Goal: Transaction & Acquisition: Book appointment/travel/reservation

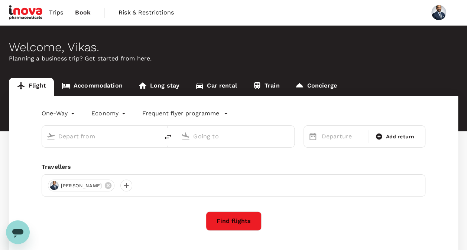
type input "roundtrip"
type input "business"
type input "Singapore Changi (SIN)"
type input "Dubai Intl (DXB)"
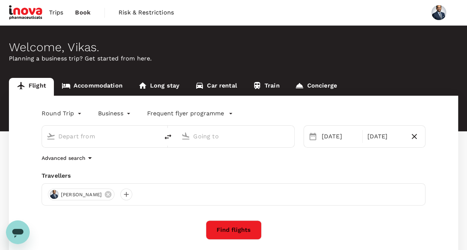
type input "Singapore Changi (SIN)"
type input "Dubai Intl (DXB)"
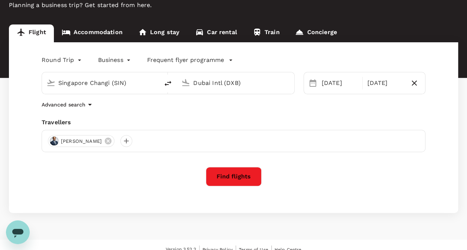
scroll to position [62, 0]
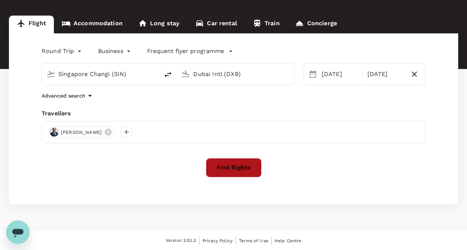
click at [234, 171] on button "Find flights" at bounding box center [234, 167] width 56 height 19
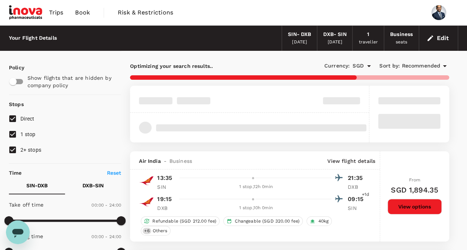
type input "1630"
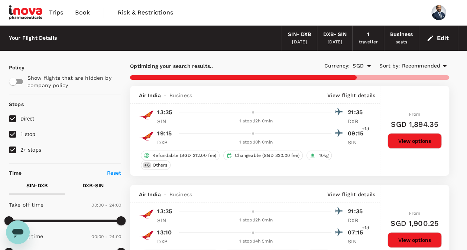
click at [12, 136] on input "1 stop" at bounding box center [13, 135] width 16 height 16
checkbox input "false"
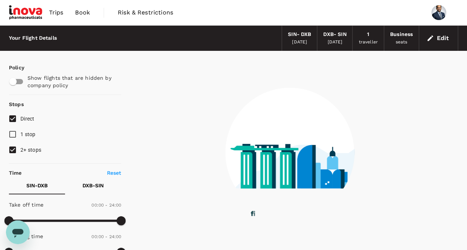
click at [12, 150] on input "2+ stops" at bounding box center [13, 150] width 16 height 16
checkbox input "false"
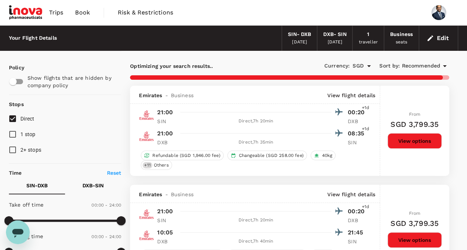
type input "2110"
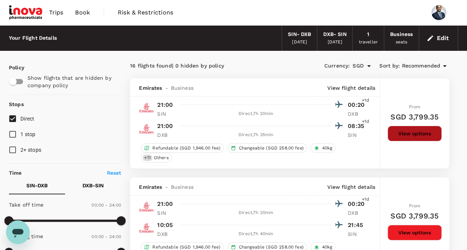
click at [408, 133] on button "View options" at bounding box center [415, 134] width 54 height 16
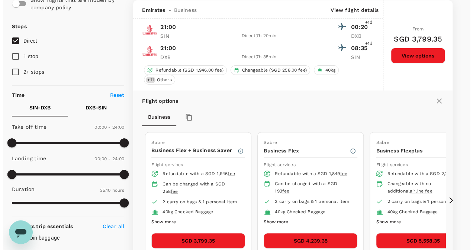
scroll to position [115, 0]
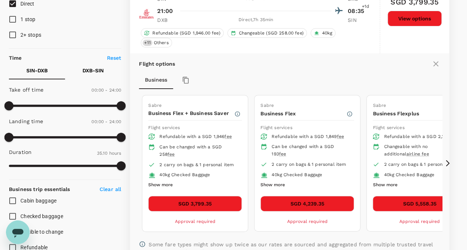
click at [158, 184] on button "Show more" at bounding box center [160, 186] width 25 height 10
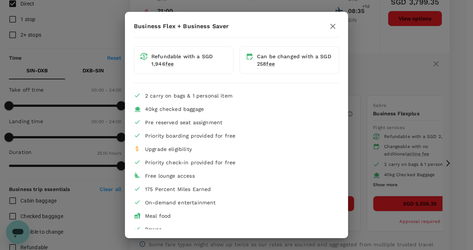
scroll to position [0, 0]
click at [328, 26] on icon "button" at bounding box center [332, 27] width 9 height 9
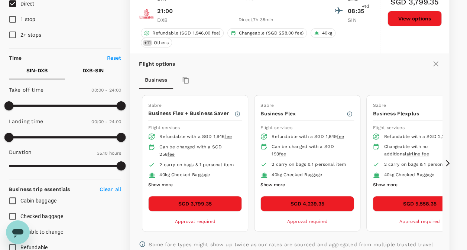
click at [274, 182] on button "Show more" at bounding box center [272, 186] width 25 height 10
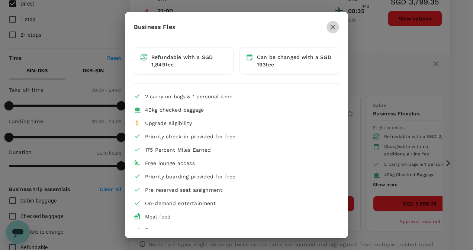
click at [328, 26] on icon "button" at bounding box center [332, 27] width 9 height 9
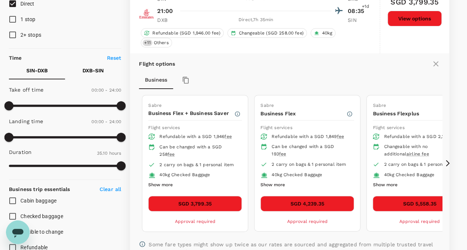
click at [163, 182] on button "Show more" at bounding box center [160, 186] width 25 height 10
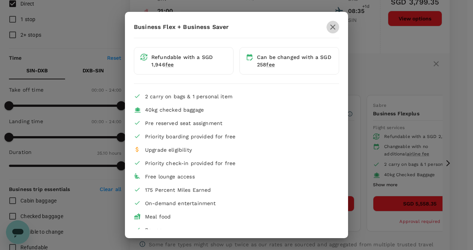
click at [330, 27] on icon "button" at bounding box center [332, 27] width 9 height 9
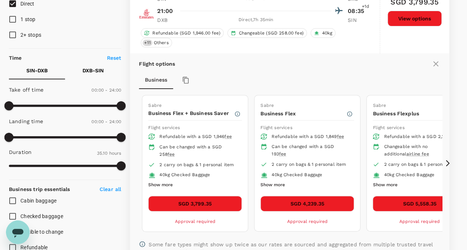
click at [209, 200] on button "SGD 3,799.35" at bounding box center [195, 204] width 94 height 16
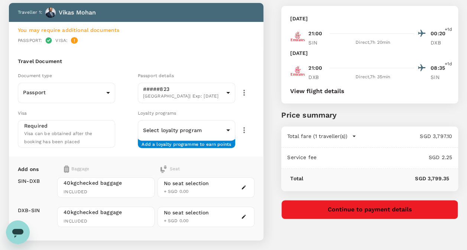
scroll to position [74, 0]
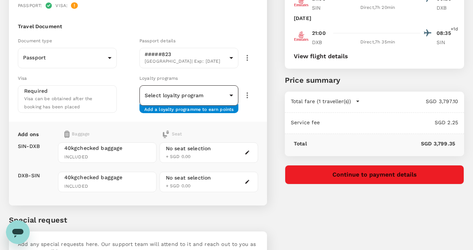
click at [225, 97] on body "Back to flight results Flight review Traveller(s) Traveller 1 : Vikas Mohan You…" at bounding box center [236, 117] width 473 height 383
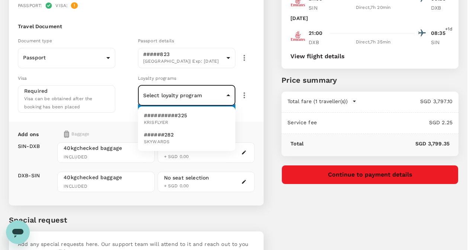
click at [165, 137] on p "######282" at bounding box center [159, 134] width 30 height 7
type input "25483e37-8ebd-4776-b3ad-29729366bd84"
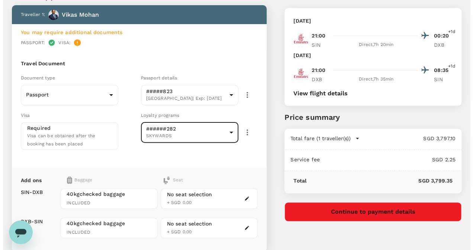
scroll to position [27, 0]
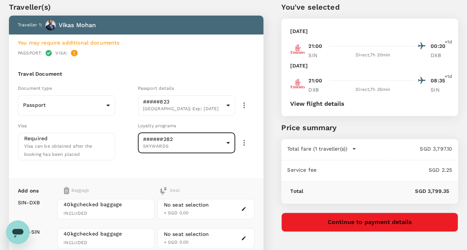
click at [357, 217] on button "Continue to payment details" at bounding box center [369, 222] width 177 height 19
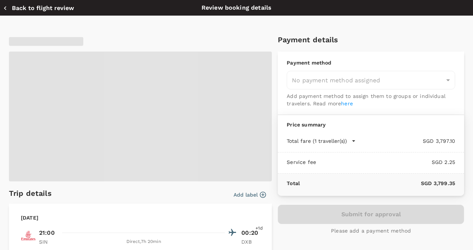
type input "9e677c2c-1b51-4fb9-8b8e-e61d94c42ce6"
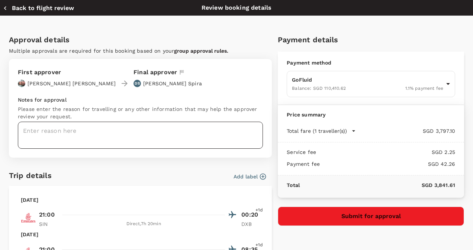
click at [134, 136] on textarea at bounding box center [140, 135] width 245 height 27
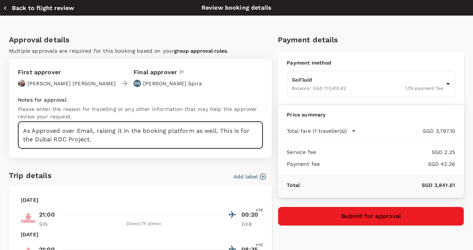
type textarea "As Approved over Email, raising it in the booking platform as well. This is for…"
click at [6, 5] on icon "button" at bounding box center [4, 7] width 7 height 7
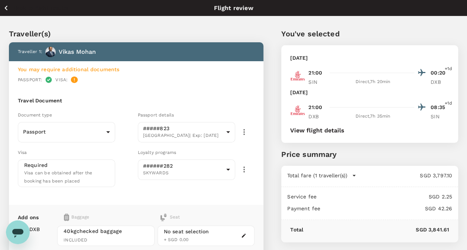
click at [9, 10] on icon "button" at bounding box center [5, 7] width 9 height 9
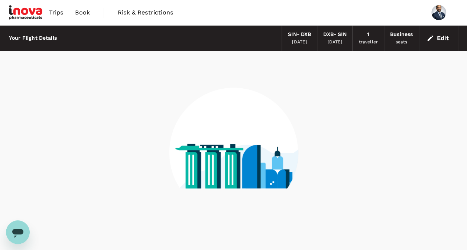
scroll to position [26, 0]
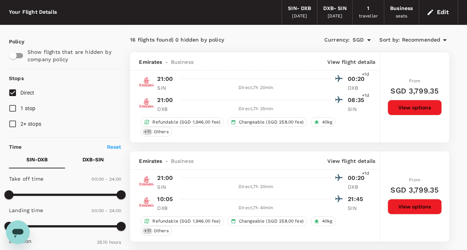
click at [418, 111] on button "View options" at bounding box center [415, 108] width 54 height 16
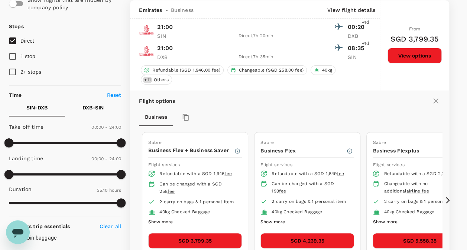
scroll to position [78, 0]
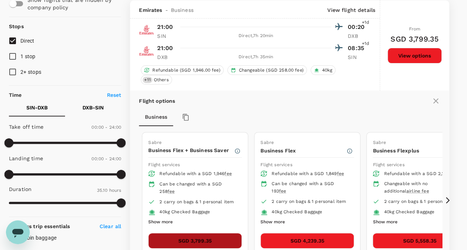
click at [195, 239] on button "SGD 3,799.35" at bounding box center [195, 241] width 94 height 16
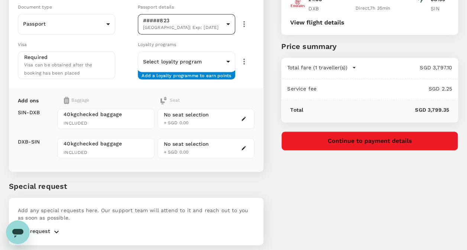
scroll to position [122, 0]
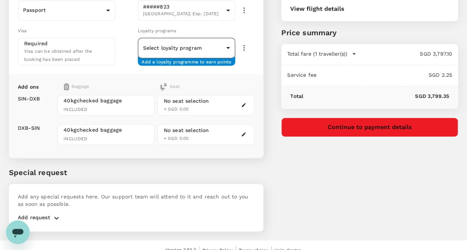
click at [227, 46] on body "Back to flight results Flight review Traveller(s) Traveller 1 : Vikas Mohan You…" at bounding box center [233, 69] width 467 height 383
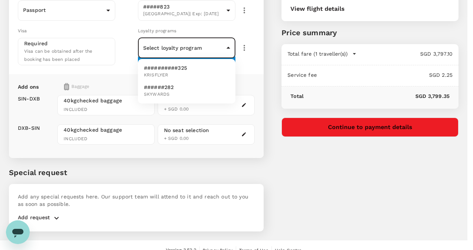
click at [171, 91] on span "SKYWARDS" at bounding box center [159, 94] width 30 height 7
type input "25483e37-8ebd-4776-b3ad-29729366bd84"
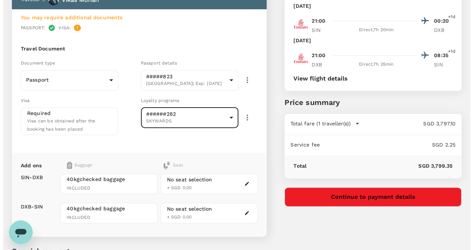
scroll to position [0, 0]
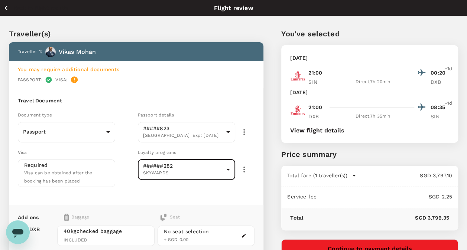
click at [330, 132] on button "View flight details" at bounding box center [317, 130] width 54 height 7
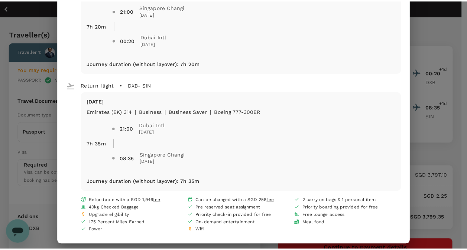
scroll to position [81, 0]
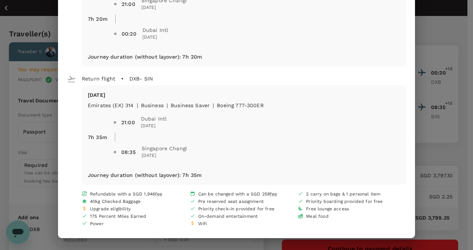
click at [446, 20] on div "Your flight details Depart flight SIN - DXB Sun, 12 Oct Emirates (EK) 355 | bus…" at bounding box center [236, 125] width 473 height 250
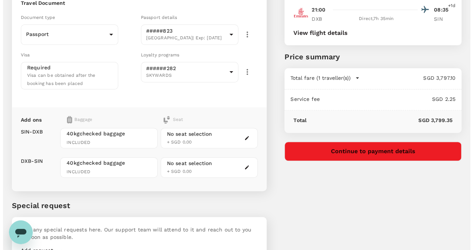
scroll to position [111, 0]
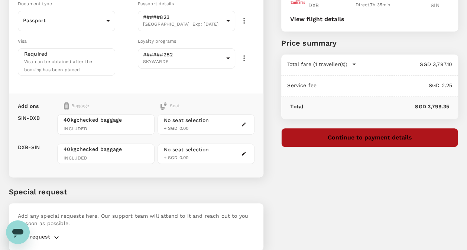
click at [365, 135] on button "Continue to payment details" at bounding box center [369, 137] width 177 height 19
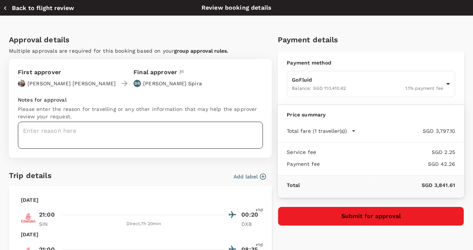
click at [82, 130] on textarea at bounding box center [140, 135] width 245 height 27
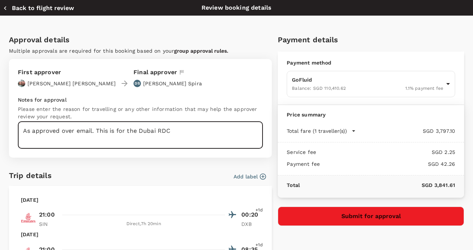
click at [180, 132] on textarea "As approved over email. This is for the Dubai RDC" at bounding box center [140, 135] width 245 height 27
drag, startPoint x: 49, startPoint y: 139, endPoint x: 69, endPoint y: 140, distance: 20.1
click at [69, 140] on textarea "As approved over email. This is for the Dubai RDC Project. The system will trig…" at bounding box center [140, 135] width 245 height 27
click at [119, 143] on textarea "As approved over email. This is for the Dubai RDC Project. The system will trig…" at bounding box center [140, 135] width 245 height 27
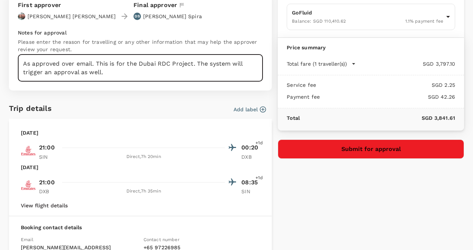
scroll to position [74, 0]
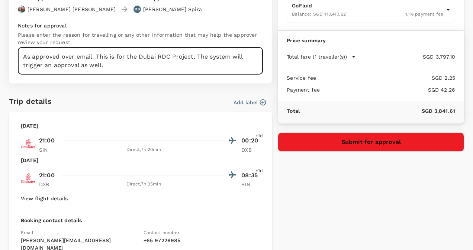
type textarea "As approved over email. This is for the Dubai RDC Project. The system will trig…"
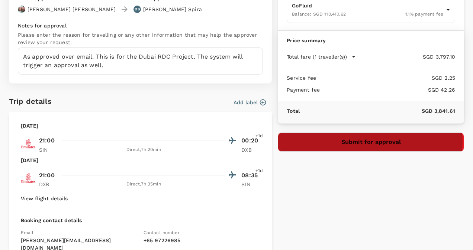
click at [356, 141] on button "Submit for approval" at bounding box center [371, 142] width 186 height 19
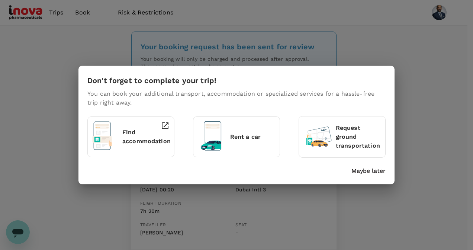
click at [130, 135] on p "Find accommodation" at bounding box center [146, 137] width 48 height 18
click at [133, 140] on p "Find accommodation" at bounding box center [146, 137] width 48 height 18
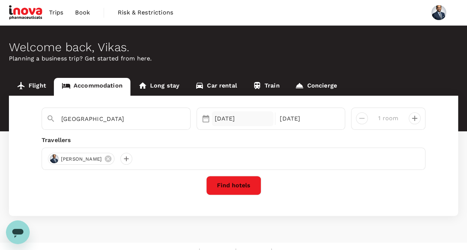
click at [224, 116] on div "12 Oct" at bounding box center [243, 118] width 62 height 15
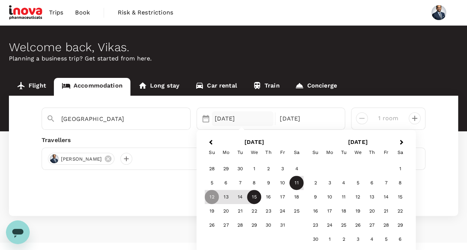
click at [299, 184] on div "11" at bounding box center [296, 183] width 14 height 14
click at [147, 200] on div "Dubai Selected date: Saturday, October 11th, 2025 11 Oct 15 Oct Next Month Octo…" at bounding box center [233, 156] width 449 height 120
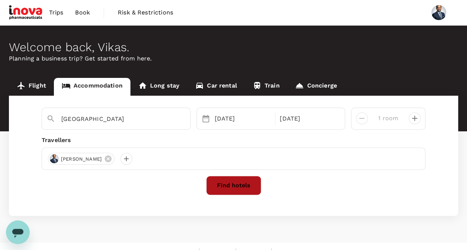
click at [225, 184] on button "Find hotels" at bounding box center [233, 185] width 55 height 19
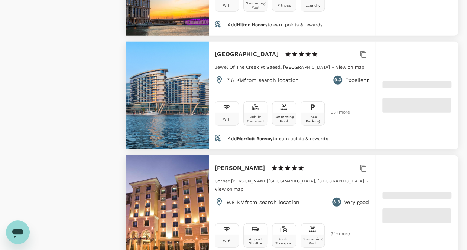
scroll to position [966, 0]
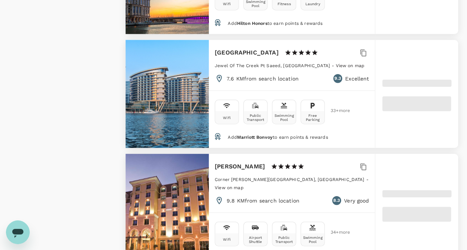
type input "56.12"
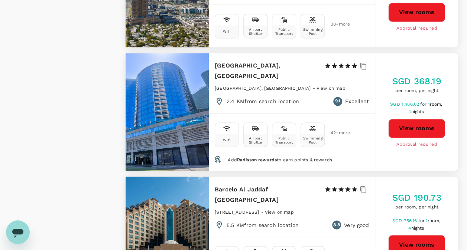
scroll to position [2190, 0]
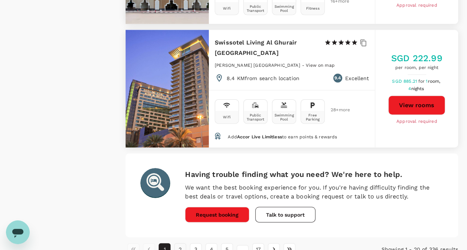
click at [178, 244] on button "2" at bounding box center [180, 250] width 12 height 12
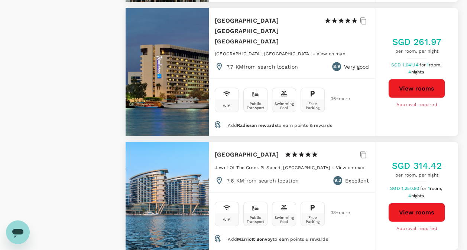
scroll to position [2212, 0]
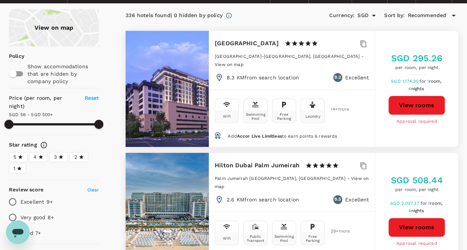
scroll to position [0, 0]
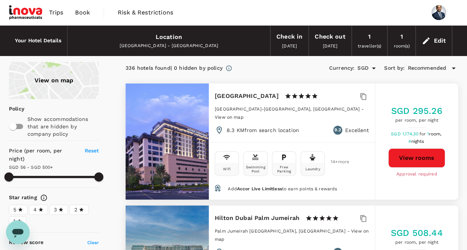
click at [50, 76] on div "View on map" at bounding box center [54, 80] width 90 height 37
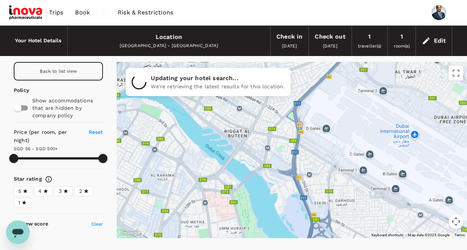
drag, startPoint x: 258, startPoint y: 186, endPoint x: 252, endPoint y: 201, distance: 16.8
click at [252, 201] on div at bounding box center [292, 150] width 350 height 176
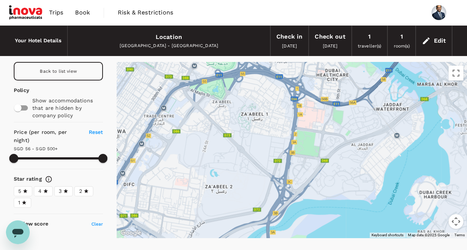
drag, startPoint x: 233, startPoint y: 162, endPoint x: 325, endPoint y: -22, distance: 205.4
click at [325, 0] on html "Trips Book Risk & Restrictions Your Hotel Details Location Dubai - United Arab …" at bounding box center [233, 140] width 467 height 281
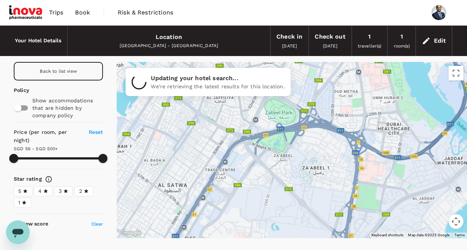
drag, startPoint x: 276, startPoint y: 184, endPoint x: 337, endPoint y: 237, distance: 80.9
click at [337, 237] on div at bounding box center [292, 150] width 350 height 176
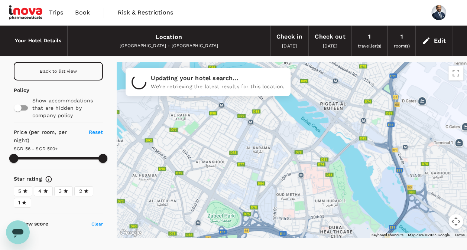
drag, startPoint x: 312, startPoint y: 113, endPoint x: 254, endPoint y: 217, distance: 119.2
click at [254, 217] on div at bounding box center [292, 150] width 350 height 176
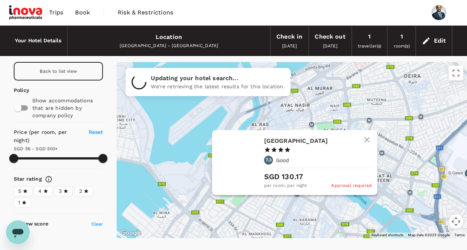
drag, startPoint x: 256, startPoint y: 163, endPoint x: 306, endPoint y: 207, distance: 66.1
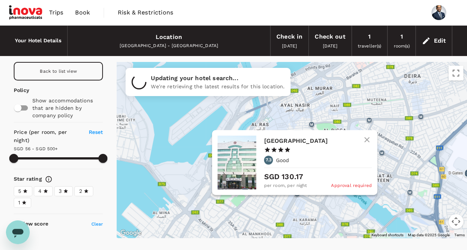
click at [306, 207] on div "Regent Palace Hotel 1 Star 2 Stars 3 Stars 4 Stars 5 Stars 7.3 Good SGD 130.17 …" at bounding box center [292, 150] width 350 height 176
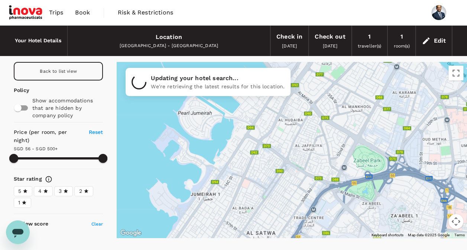
drag, startPoint x: 279, startPoint y: 173, endPoint x: 378, endPoint y: 42, distance: 163.8
click at [378, 42] on div "Your Hotel Details Location Dubai - United Arab Emirates Check in 11 Oct 2025 C…" at bounding box center [233, 137] width 467 height 223
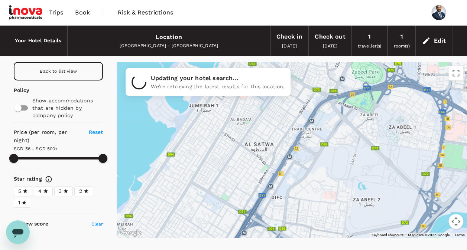
drag, startPoint x: 280, startPoint y: 217, endPoint x: 278, endPoint y: 130, distance: 86.2
click at [278, 130] on div at bounding box center [292, 150] width 350 height 176
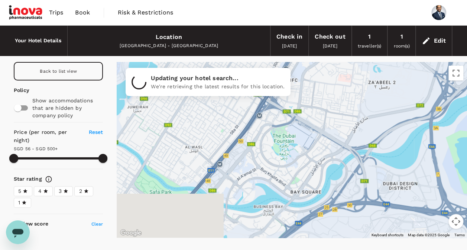
drag, startPoint x: 255, startPoint y: 197, endPoint x: 272, endPoint y: 71, distance: 126.3
click at [272, 71] on div "← Move left → Move right ↑ Move up ↓ Move down + Zoom in - Zoom out Home Jump l…" at bounding box center [292, 150] width 350 height 176
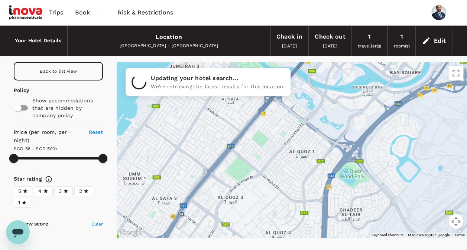
drag, startPoint x: 231, startPoint y: 213, endPoint x: 330, endPoint y: 98, distance: 152.1
click at [330, 98] on div at bounding box center [292, 150] width 350 height 176
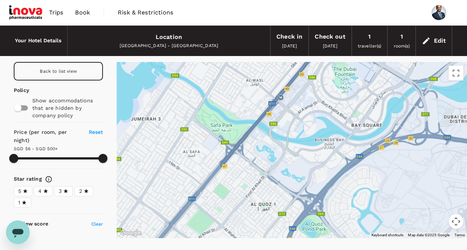
drag, startPoint x: 252, startPoint y: 219, endPoint x: 215, endPoint y: 269, distance: 62.6
click at [215, 250] on html "Trips Book Risk & Restrictions Your Hotel Details Location Dubai - United Arab …" at bounding box center [233, 140] width 467 height 281
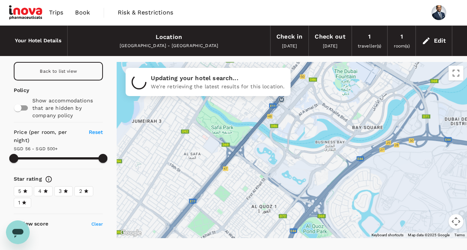
click at [263, 174] on div at bounding box center [292, 150] width 350 height 176
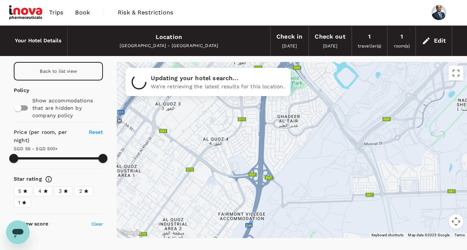
drag, startPoint x: 424, startPoint y: 189, endPoint x: 400, endPoint y: 48, distance: 143.3
click at [400, 48] on div "Your Hotel Details Location Dubai - United Arab Emirates Check in 11 Oct 2025 C…" at bounding box center [233, 137] width 467 height 223
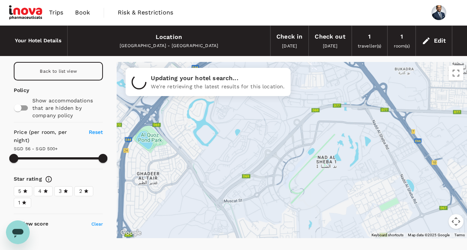
drag, startPoint x: 295, startPoint y: 175, endPoint x: 154, endPoint y: 269, distance: 169.8
click at [154, 250] on html "Trips Book Risk & Restrictions Your Hotel Details Location Dubai - United Arab …" at bounding box center [233, 140] width 467 height 281
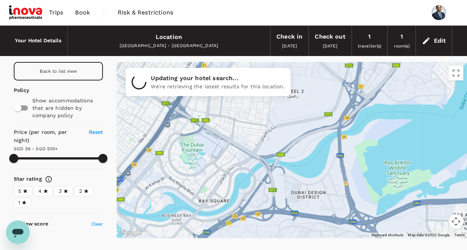
drag, startPoint x: 319, startPoint y: 101, endPoint x: 330, endPoint y: 269, distance: 168.3
click at [330, 250] on html "Trips Book Risk & Restrictions Your Hotel Details Location Dubai - United Arab …" at bounding box center [233, 140] width 467 height 281
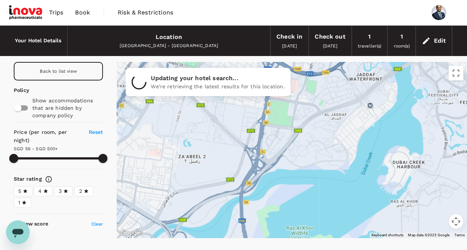
drag, startPoint x: 189, startPoint y: 131, endPoint x: 93, endPoint y: 198, distance: 117.9
click at [93, 198] on div "Back to list view Policy Show accommodations that are hidden by company policy …" at bounding box center [233, 150] width 467 height 176
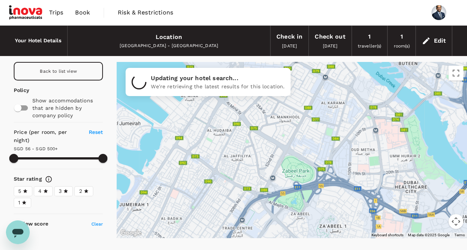
drag, startPoint x: 325, startPoint y: 149, endPoint x: 437, endPoint y: 269, distance: 164.3
click at [437, 250] on html "Trips Book Risk & Restrictions Your Hotel Details Location Dubai - United Arab …" at bounding box center [233, 140] width 467 height 281
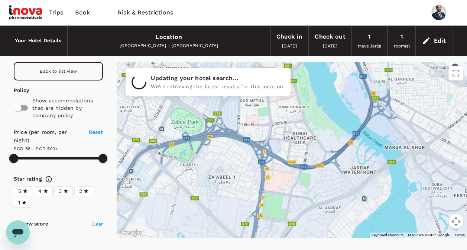
drag, startPoint x: 325, startPoint y: 95, endPoint x: 164, endPoint y: 17, distance: 179.3
click at [214, 47] on div "Your Hotel Details Location Dubai - United Arab Emirates Check in 11 Oct 2025 C…" at bounding box center [233, 137] width 467 height 223
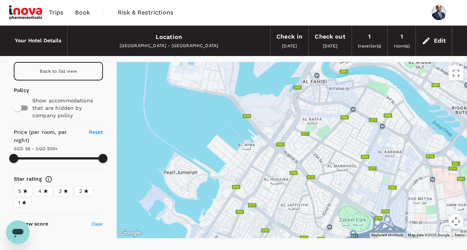
drag, startPoint x: 192, startPoint y: 118, endPoint x: 364, endPoint y: 217, distance: 199.0
click at [364, 217] on div at bounding box center [292, 150] width 350 height 176
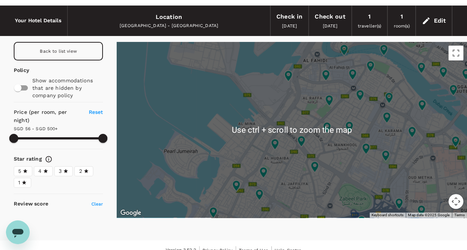
scroll to position [30, 0]
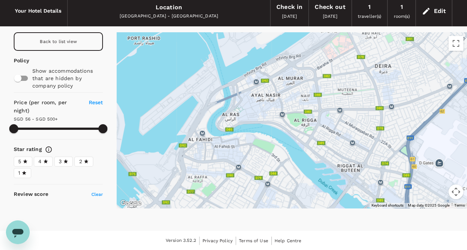
drag, startPoint x: 336, startPoint y: 181, endPoint x: 261, endPoint y: 229, distance: 88.0
click at [220, 250] on html "Trips Book Risk & Restrictions Your Hotel Details Location Dubai - United Arab …" at bounding box center [233, 110] width 467 height 281
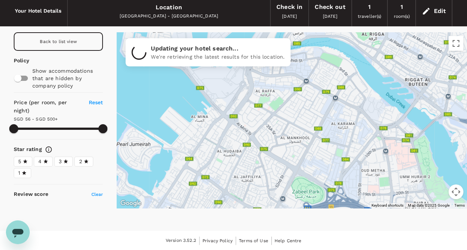
drag, startPoint x: 366, startPoint y: 137, endPoint x: 457, endPoint y: 4, distance: 161.2
click at [457, 4] on div "Your Hotel Details Location Dubai - United Arab Emirates Check in 11 Oct 2025 C…" at bounding box center [233, 107] width 467 height 223
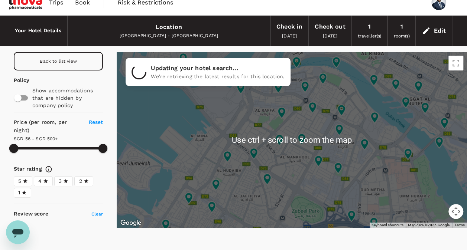
scroll to position [0, 0]
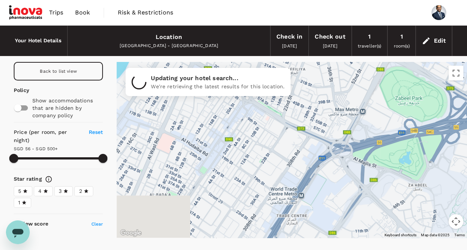
drag, startPoint x: 254, startPoint y: 203, endPoint x: 412, endPoint y: 30, distance: 234.0
click at [412, 30] on div "Your Hotel Details Location Dubai - United Arab Emirates Check in 11 Oct 2025 C…" at bounding box center [233, 137] width 467 height 223
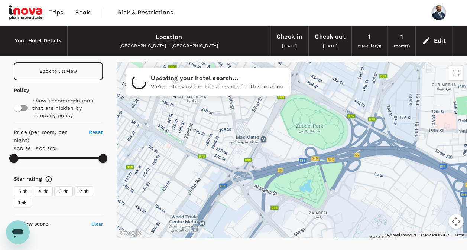
drag, startPoint x: 317, startPoint y: 218, endPoint x: 213, endPoint y: 247, distance: 108.0
click at [216, 247] on div "Your Hotel Details Location Dubai - United Arab Emirates Check in 11 Oct 2025 C…" at bounding box center [233, 137] width 467 height 223
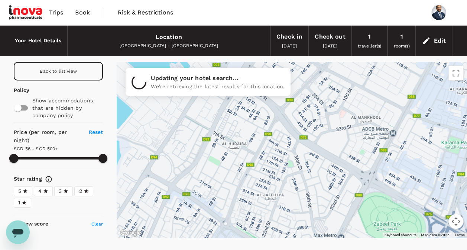
drag, startPoint x: 287, startPoint y: 120, endPoint x: 367, endPoint y: 209, distance: 119.8
click at [367, 209] on div at bounding box center [292, 150] width 350 height 176
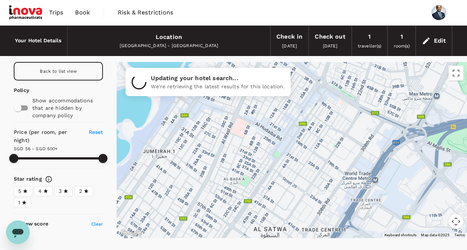
drag, startPoint x: 218, startPoint y: 195, endPoint x: 282, endPoint y: 80, distance: 131.0
click at [282, 80] on div "← Move left → Move right ↑ Move up ↓ Move down + Zoom in - Zoom out Home Jump l…" at bounding box center [292, 150] width 350 height 176
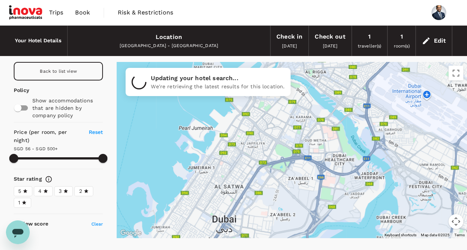
drag, startPoint x: 307, startPoint y: 132, endPoint x: 242, endPoint y: 183, distance: 82.5
click at [236, 192] on div at bounding box center [292, 150] width 350 height 176
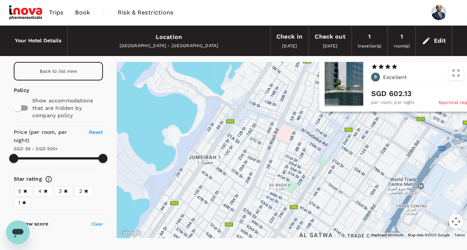
drag, startPoint x: 197, startPoint y: 130, endPoint x: 411, endPoint y: 135, distance: 214.1
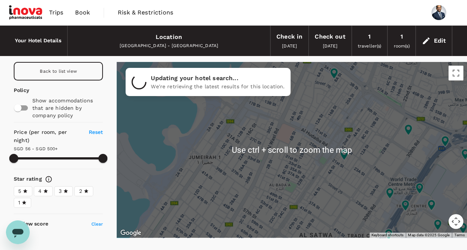
click at [310, 129] on div at bounding box center [292, 150] width 350 height 176
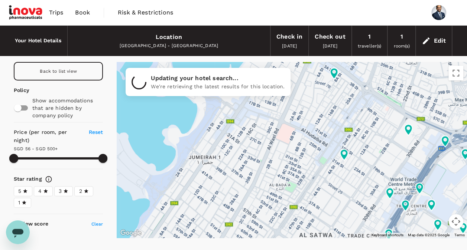
click at [311, 129] on div at bounding box center [292, 150] width 350 height 176
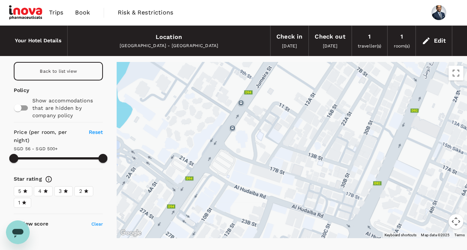
drag, startPoint x: 316, startPoint y: 145, endPoint x: 368, endPoint y: 269, distance: 135.2
click at [368, 250] on html "Trips Book Risk & Restrictions Your Hotel Details Location Dubai - United Arab …" at bounding box center [233, 140] width 467 height 281
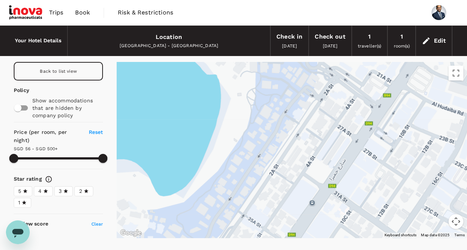
drag, startPoint x: 276, startPoint y: 84, endPoint x: 405, endPoint y: 62, distance: 130.8
click at [467, 1] on html "Trips Book Risk & Restrictions Your Hotel Details Location Dubai - United Arab …" at bounding box center [233, 140] width 467 height 281
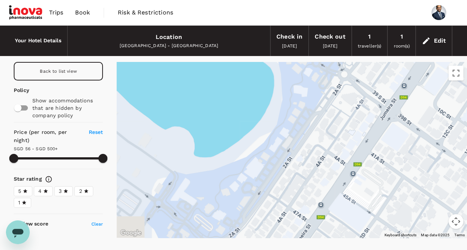
drag, startPoint x: 289, startPoint y: 164, endPoint x: 425, endPoint y: -2, distance: 215.4
click at [425, 0] on html "Trips Book Risk & Restrictions Your Hotel Details Location Dubai - United Arab …" at bounding box center [233, 140] width 467 height 281
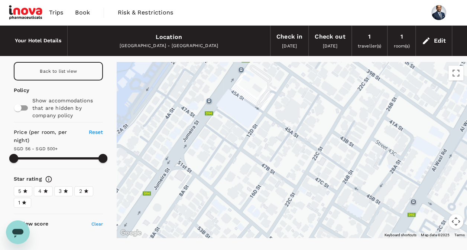
drag, startPoint x: 330, startPoint y: 214, endPoint x: 217, endPoint y: 109, distance: 154.3
click at [217, 109] on div at bounding box center [418, 194] width 476 height 297
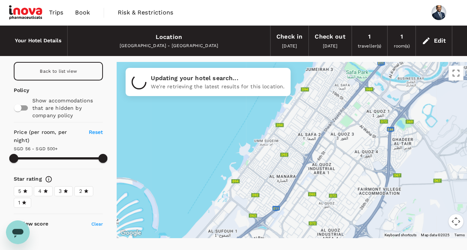
drag, startPoint x: 332, startPoint y: 127, endPoint x: 437, endPoint y: -27, distance: 187.5
click at [437, 0] on html "Trips Book Risk & Restrictions Your Hotel Details Location Dubai - United Arab …" at bounding box center [233, 140] width 467 height 281
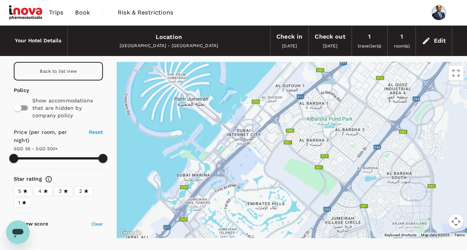
drag, startPoint x: 297, startPoint y: 215, endPoint x: 361, endPoint y: 74, distance: 154.6
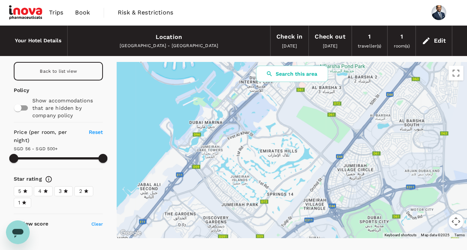
drag, startPoint x: 252, startPoint y: 180, endPoint x: 261, endPoint y: 152, distance: 30.1
click at [261, 152] on div at bounding box center [292, 150] width 350 height 176
click at [255, 149] on div at bounding box center [292, 150] width 350 height 176
click at [281, 75] on button "Search this area" at bounding box center [292, 74] width 72 height 16
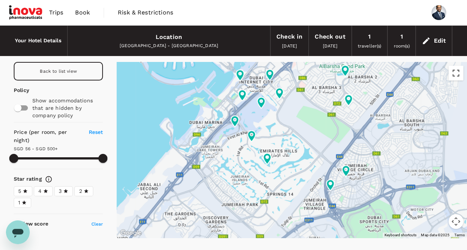
click at [454, 75] on button "Toggle fullscreen view" at bounding box center [455, 73] width 15 height 15
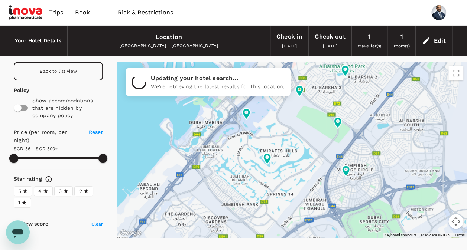
click at [60, 69] on span "Back to list view" at bounding box center [58, 71] width 37 height 5
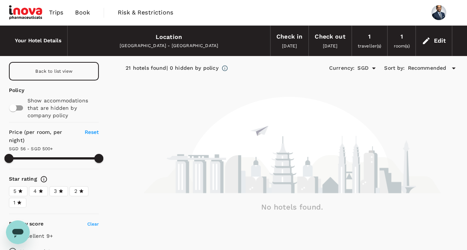
click at [79, 72] on div "Back to list view" at bounding box center [54, 71] width 90 height 19
click at [433, 43] on div "Edit" at bounding box center [434, 41] width 36 height 26
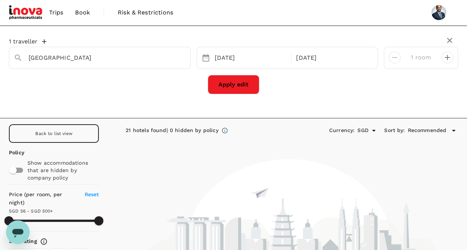
click at [240, 83] on button "Apply edit" at bounding box center [234, 84] width 52 height 19
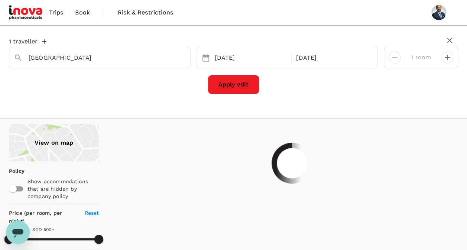
type input "499.51"
type input "58.51"
type input "499.12"
type input "56.12"
type input "499.12"
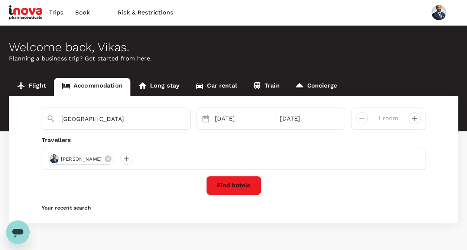
click at [230, 187] on button "Find hotels" at bounding box center [233, 185] width 55 height 19
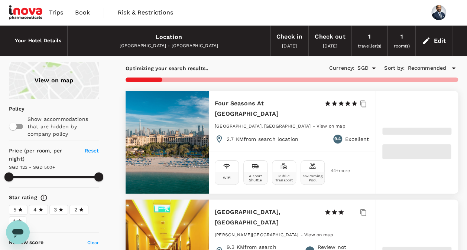
type input "499.65"
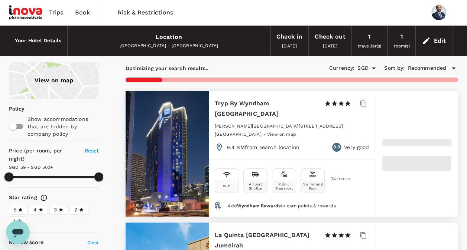
type input "58.65"
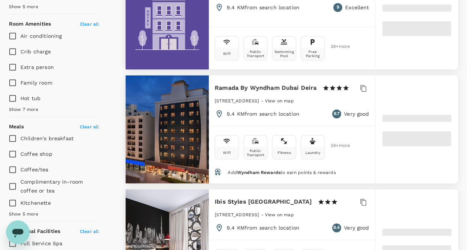
scroll to position [409, 0]
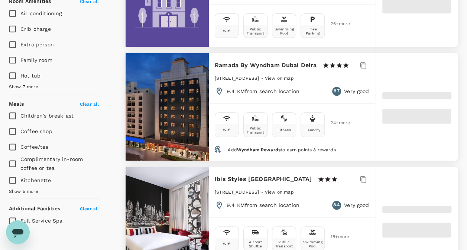
type input "499.12"
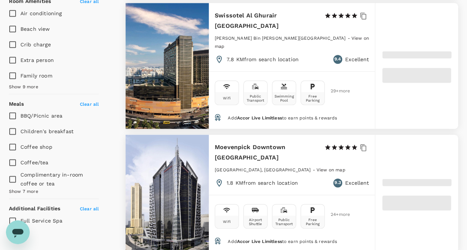
type input "56.12"
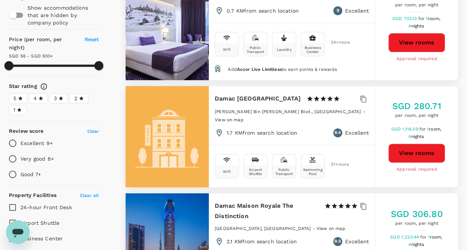
scroll to position [0, 0]
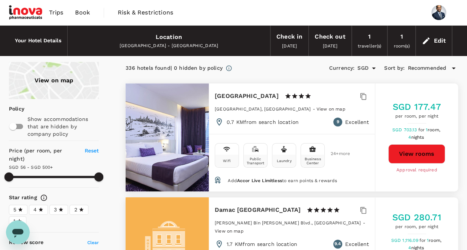
click at [435, 65] on span "Recommended" at bounding box center [427, 68] width 39 height 8
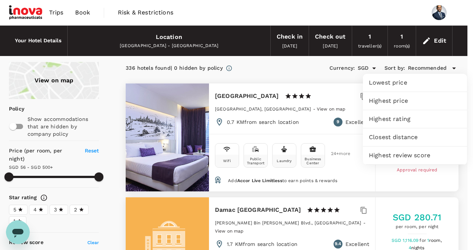
click at [275, 71] on div at bounding box center [236, 125] width 473 height 250
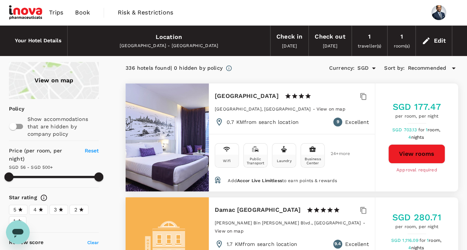
click at [54, 75] on div "View on map" at bounding box center [54, 80] width 90 height 37
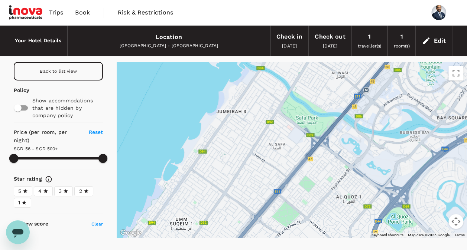
drag, startPoint x: 211, startPoint y: 184, endPoint x: 345, endPoint y: 45, distance: 192.3
click at [345, 45] on div "Your Hotel Details Location Dubai - United Arab Emirates Check in 11 Oct 2025 C…" at bounding box center [233, 137] width 467 height 223
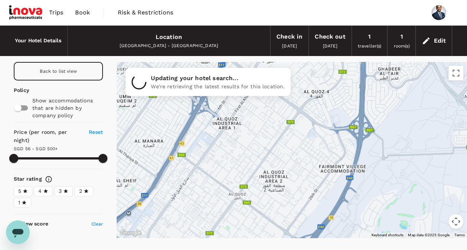
drag, startPoint x: 249, startPoint y: 203, endPoint x: 244, endPoint y: 36, distance: 166.9
click at [244, 36] on div "Your Hotel Details Location Dubai - United Arab Emirates Check in 11 Oct 2025 C…" at bounding box center [233, 137] width 467 height 223
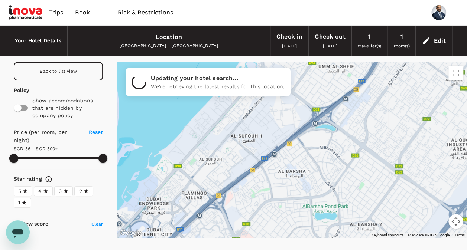
drag, startPoint x: 169, startPoint y: 184, endPoint x: 386, endPoint y: 70, distance: 246.0
click at [386, 70] on div at bounding box center [292, 150] width 350 height 176
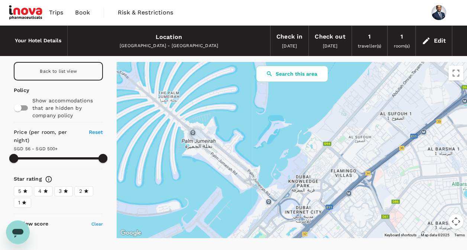
drag, startPoint x: 230, startPoint y: 226, endPoint x: 378, endPoint y: 211, distance: 149.0
click at [378, 211] on div at bounding box center [292, 150] width 350 height 176
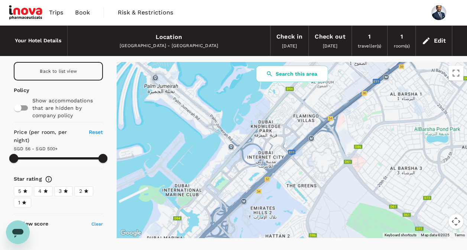
drag, startPoint x: 356, startPoint y: 219, endPoint x: 319, endPoint y: 163, distance: 67.8
click at [286, 69] on button "Search this area" at bounding box center [292, 74] width 72 height 16
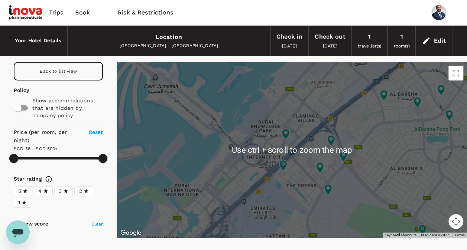
click at [269, 184] on div at bounding box center [292, 150] width 350 height 176
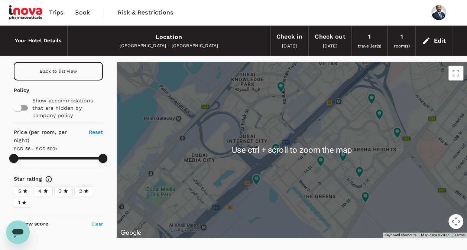
scroll to position [30, 0]
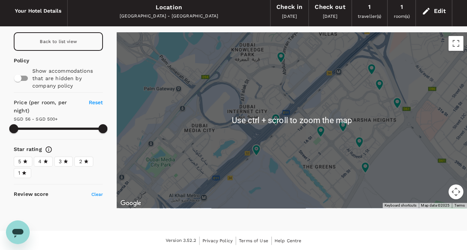
click at [194, 143] on div at bounding box center [292, 120] width 350 height 176
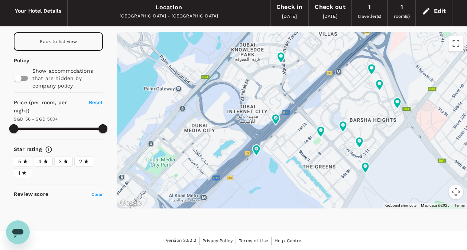
scroll to position [0, 0]
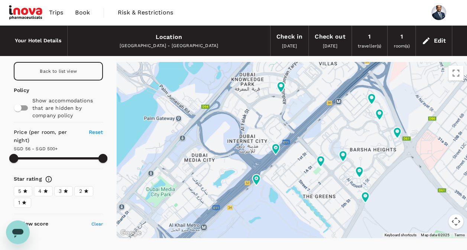
click at [74, 74] on div "Back to list view" at bounding box center [58, 71] width 89 height 19
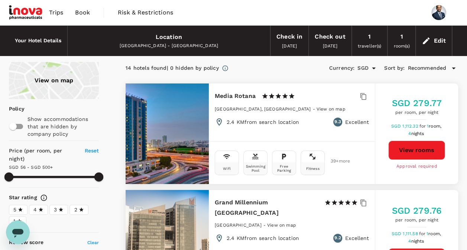
click at [52, 84] on div "View on map" at bounding box center [54, 80] width 90 height 37
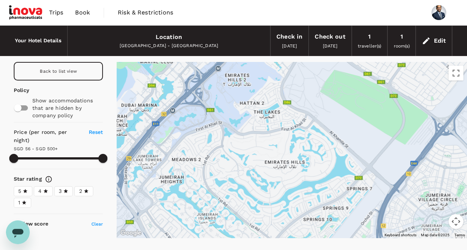
drag, startPoint x: 375, startPoint y: 161, endPoint x: 393, endPoint y: 28, distance: 134.7
click at [393, 28] on div "Your Hotel Details Location Dubai - United Arab Emirates Check in 11 Oct 2025 C…" at bounding box center [233, 137] width 467 height 223
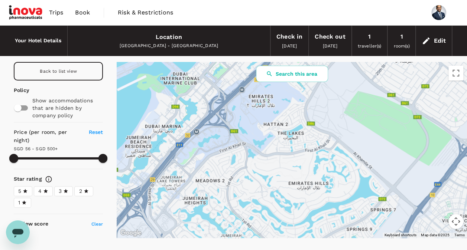
drag, startPoint x: 226, startPoint y: 168, endPoint x: 239, endPoint y: 180, distance: 18.2
click at [249, 188] on div at bounding box center [292, 150] width 350 height 176
click at [296, 74] on button "Search this area" at bounding box center [292, 74] width 72 height 16
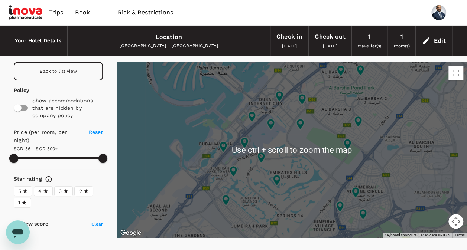
drag, startPoint x: 54, startPoint y: 73, endPoint x: 119, endPoint y: 88, distance: 67.1
click at [54, 73] on div "Back to list view" at bounding box center [58, 71] width 89 height 19
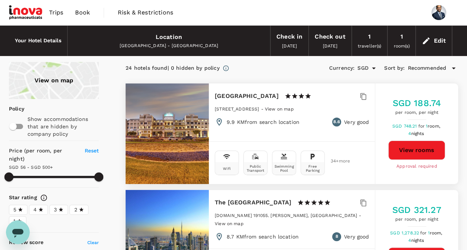
click at [427, 65] on span "Recommended" at bounding box center [427, 68] width 39 height 8
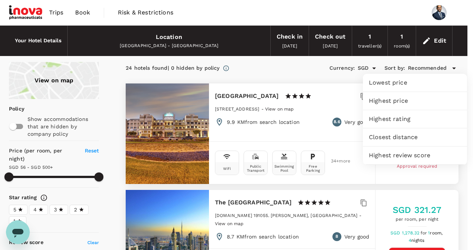
click at [383, 101] on span "Highest price" at bounding box center [415, 101] width 92 height 9
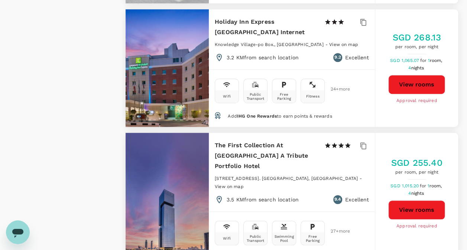
scroll to position [1709, 0]
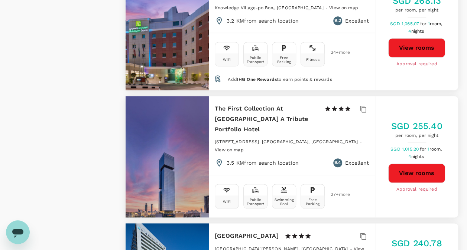
click at [421, 164] on button "View rooms" at bounding box center [416, 173] width 57 height 19
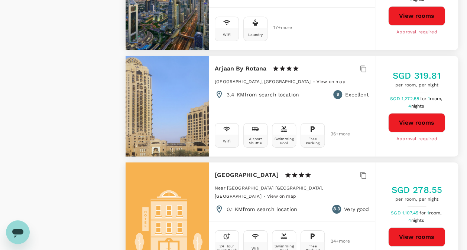
scroll to position [1145, 0]
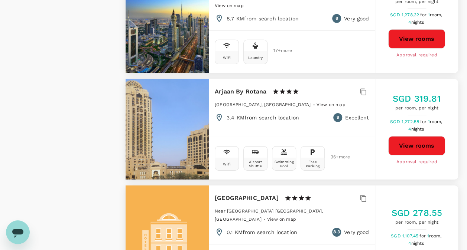
click at [410, 136] on button "View rooms" at bounding box center [416, 145] width 57 height 19
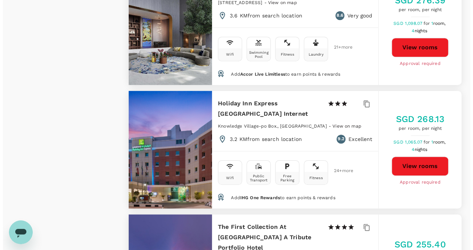
scroll to position [1702, 0]
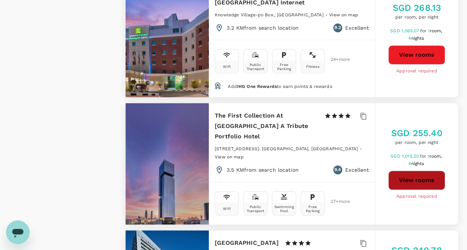
click at [415, 171] on button "View rooms" at bounding box center [416, 180] width 57 height 19
type input "499.12"
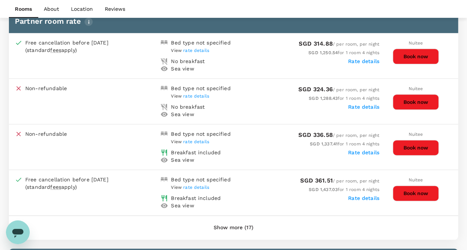
scroll to position [409, 0]
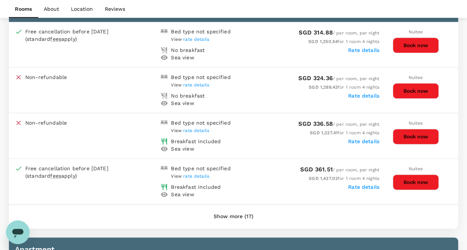
click at [233, 215] on button "Show more (17)" at bounding box center [233, 217] width 61 height 18
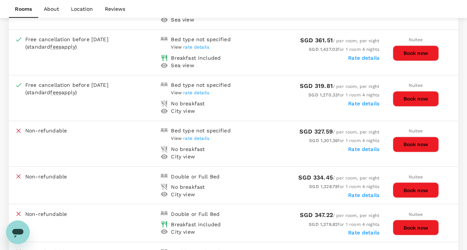
scroll to position [520, 0]
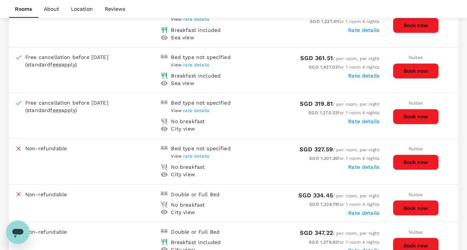
click at [204, 62] on span "rate details" at bounding box center [196, 64] width 26 height 5
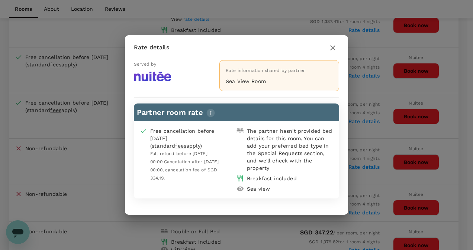
click at [334, 48] on icon "button" at bounding box center [332, 47] width 9 height 9
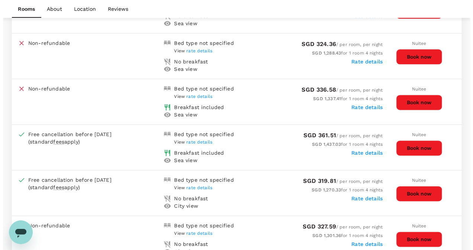
scroll to position [446, 0]
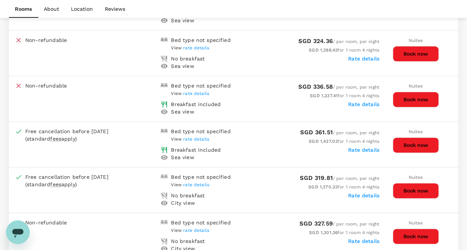
click at [410, 140] on button "Book now" at bounding box center [416, 145] width 46 height 16
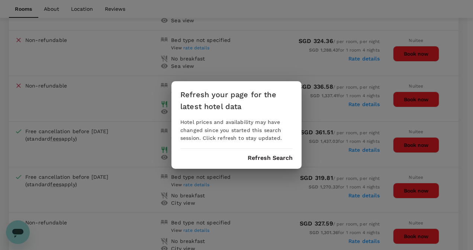
click at [276, 158] on button "Refresh Search" at bounding box center [269, 158] width 45 height 7
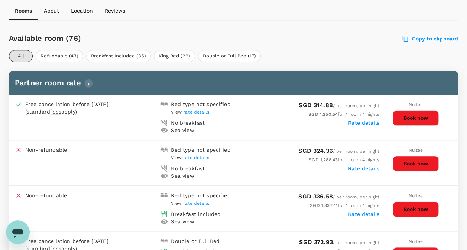
scroll to position [297, 0]
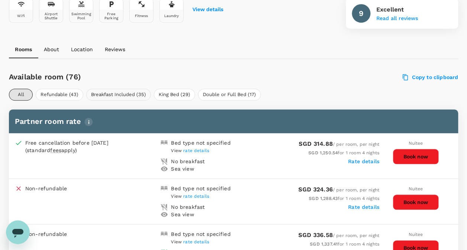
click at [130, 91] on button "Breakfast Included (35)" at bounding box center [118, 95] width 65 height 12
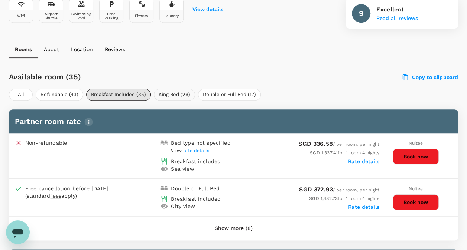
click at [174, 93] on button "King Bed (29)" at bounding box center [174, 95] width 41 height 12
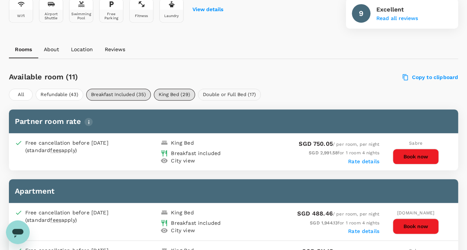
click at [218, 94] on button "Double or Full Bed (17)" at bounding box center [229, 95] width 63 height 12
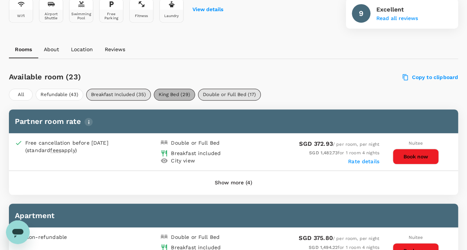
click at [177, 98] on button "King Bed (29)" at bounding box center [174, 95] width 41 height 12
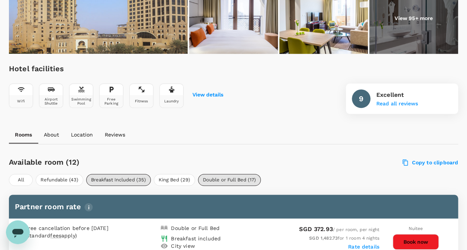
scroll to position [223, 0]
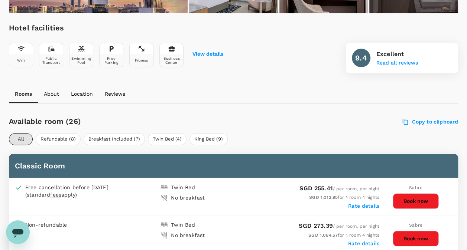
scroll to position [260, 0]
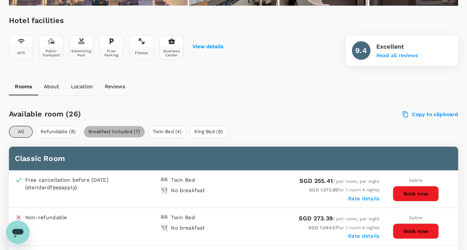
click at [117, 129] on button "Breakfast Included (7)" at bounding box center [114, 132] width 61 height 12
click at [208, 129] on button "King Bed (9)" at bounding box center [208, 132] width 38 height 12
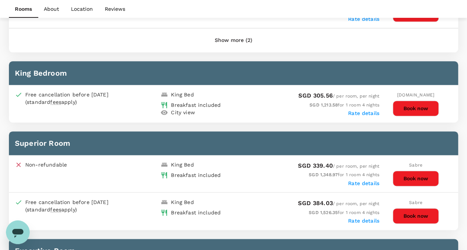
scroll to position [446, 0]
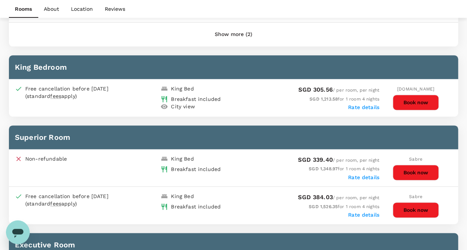
click at [416, 100] on button "Book now" at bounding box center [416, 103] width 46 height 16
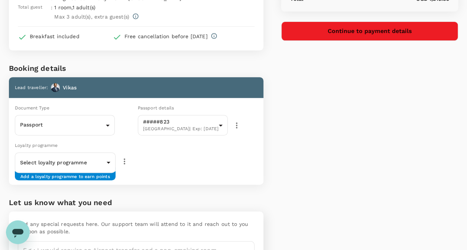
scroll to position [111, 0]
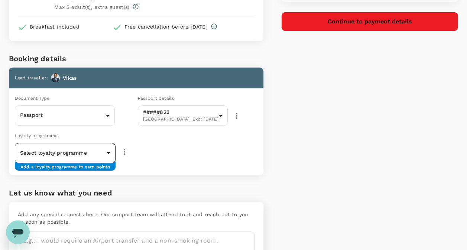
click at [108, 155] on body "Back to hotel details Review selection You've selected The First Collection At …" at bounding box center [233, 94] width 467 height 411
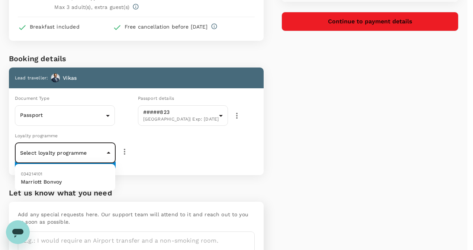
click at [79, 182] on p "Marriott Bonvoy" at bounding box center [65, 181] width 88 height 7
type input "9ff3f230-8a94-4c00-b376-78e881c2228f"
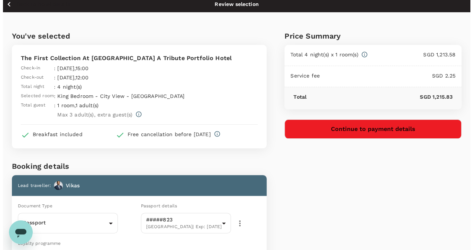
scroll to position [0, 0]
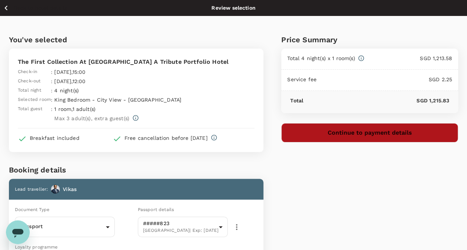
click at [380, 131] on button "Continue to payment details" at bounding box center [369, 132] width 177 height 19
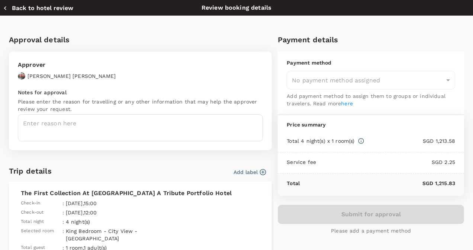
type input "9e677c2c-1b51-4fb9-8b8e-e61d94c42ce6"
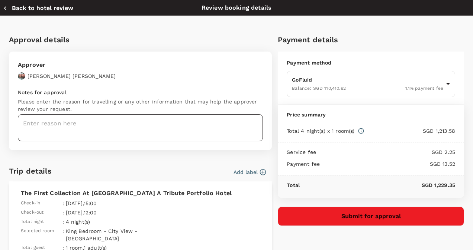
click at [90, 124] on textarea at bounding box center [140, 127] width 245 height 27
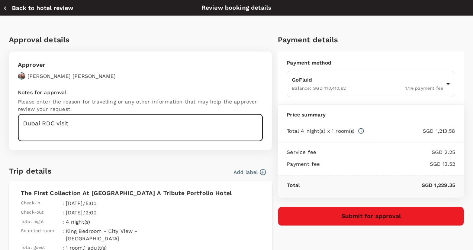
type textarea "Dubai RDC visit"
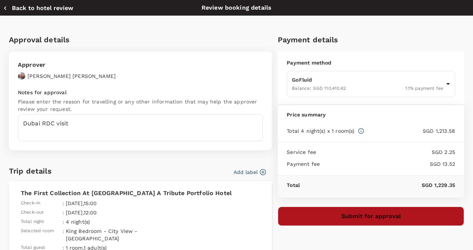
click at [367, 216] on button "Submit for approval" at bounding box center [371, 216] width 186 height 19
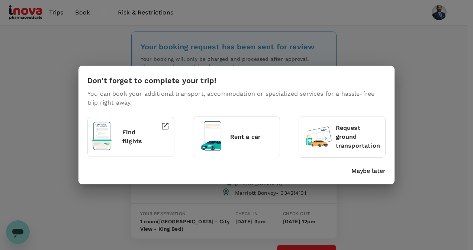
click at [414, 91] on div "Don't forget to complete your trip! You can book your additional transport, acc…" at bounding box center [236, 125] width 473 height 250
click at [373, 169] on p "Maybe later" at bounding box center [368, 171] width 34 height 9
